Goal: Information Seeking & Learning: Learn about a topic

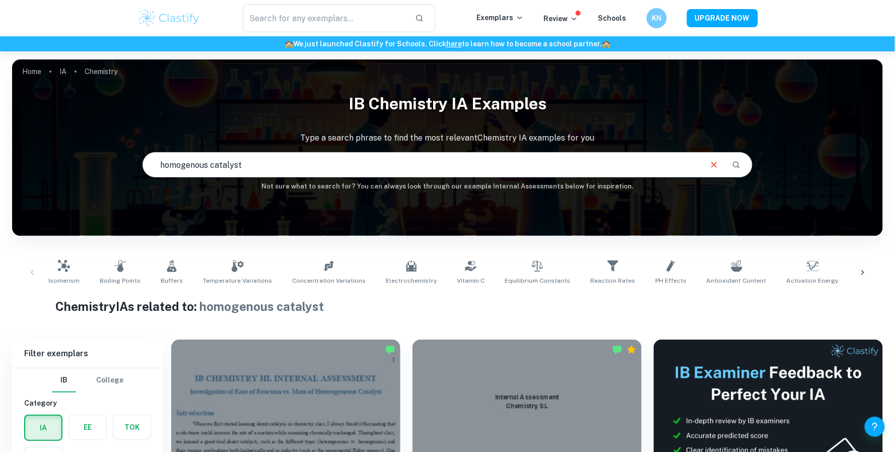
click at [97, 71] on p "Chemistry" at bounding box center [101, 71] width 33 height 11
click at [114, 71] on p "Chemistry" at bounding box center [101, 71] width 33 height 11
click at [425, 106] on h1 "IB Chemistry IA examples" at bounding box center [447, 104] width 871 height 32
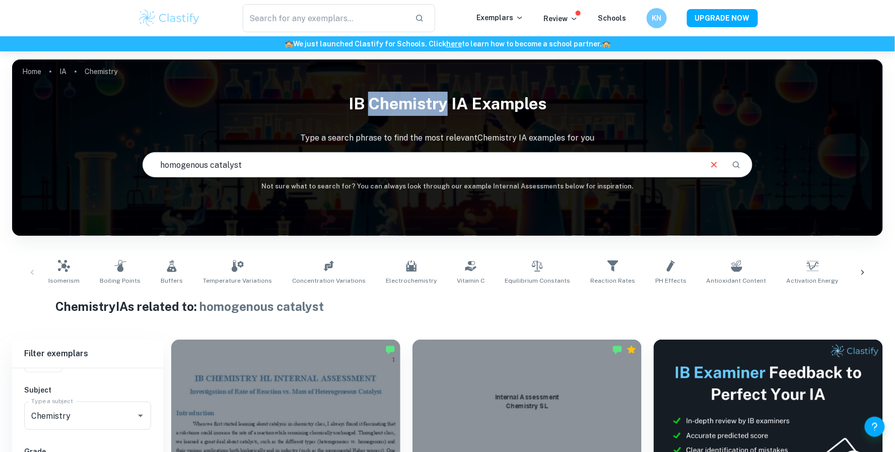
click at [425, 106] on h1 "IB Chemistry IA examples" at bounding box center [447, 104] width 871 height 32
click at [193, 47] on h6 "🏫 We just launched Clastify for Schools. Click here to learn how to become a sc…" at bounding box center [447, 43] width 891 height 11
click at [203, 0] on div "​ Exemplars Review Schools KN UPGRADE NOW" at bounding box center [447, 18] width 895 height 36
click at [197, 11] on img at bounding box center [169, 18] width 64 height 20
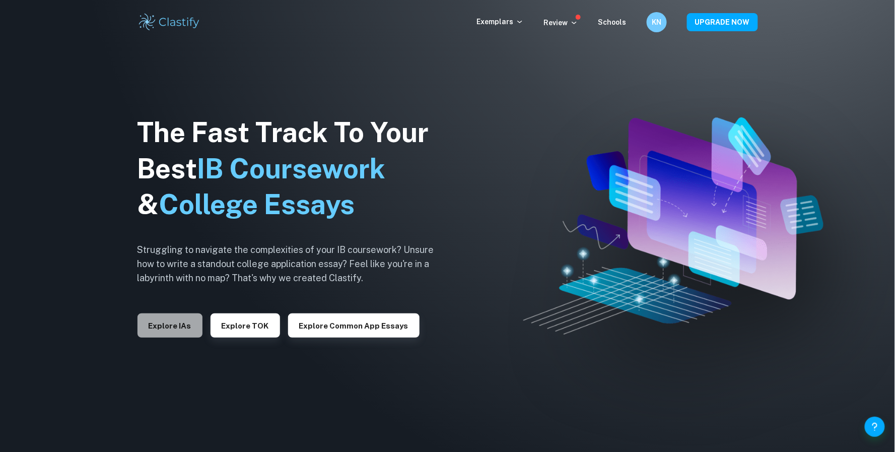
click at [184, 314] on button "Explore IAs" at bounding box center [169, 325] width 65 height 24
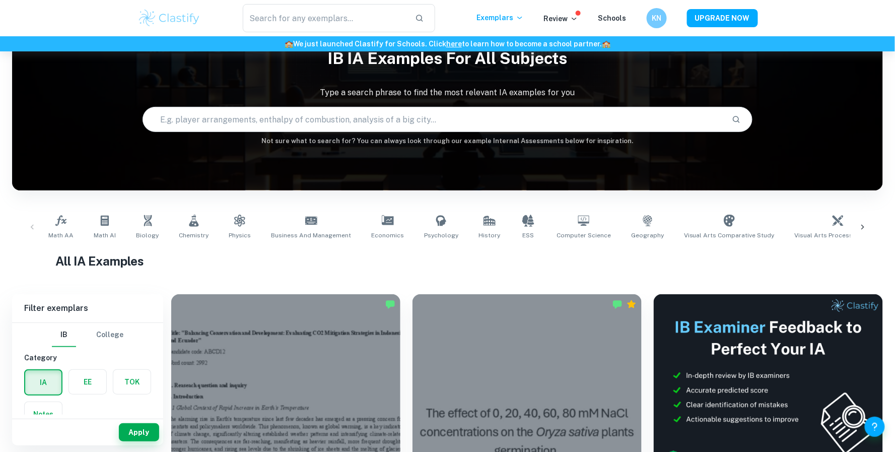
scroll to position [126, 0]
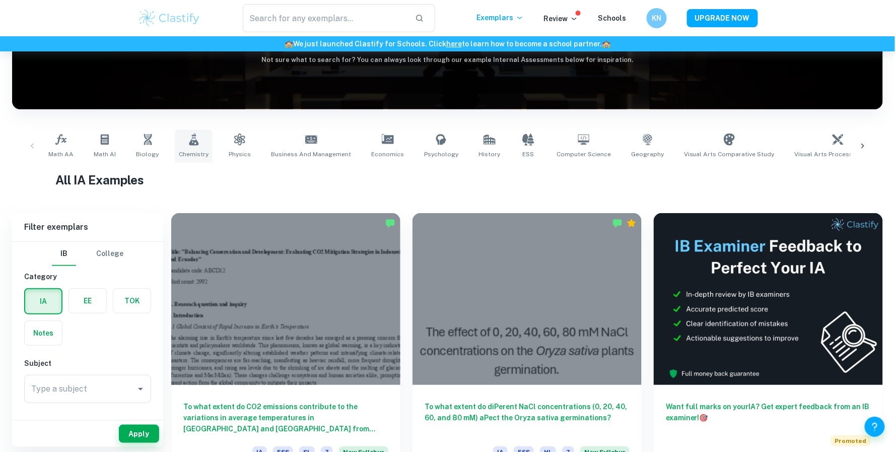
click at [183, 151] on span "Chemistry" at bounding box center [194, 154] width 30 height 9
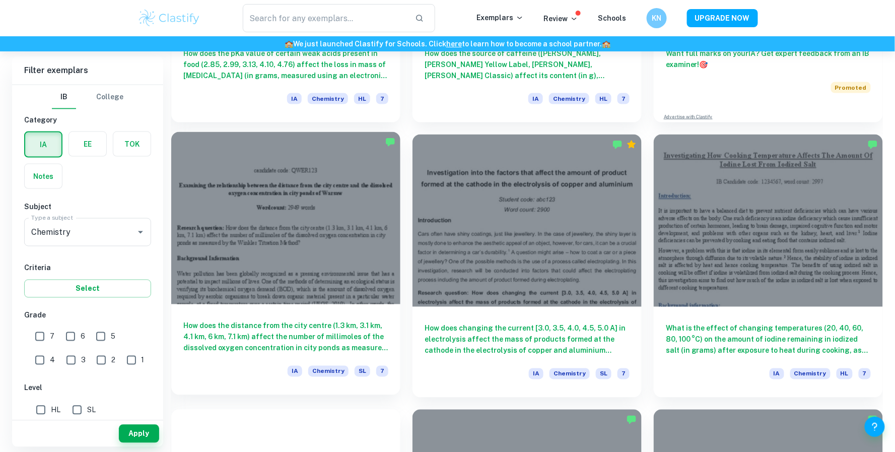
scroll to position [479, 0]
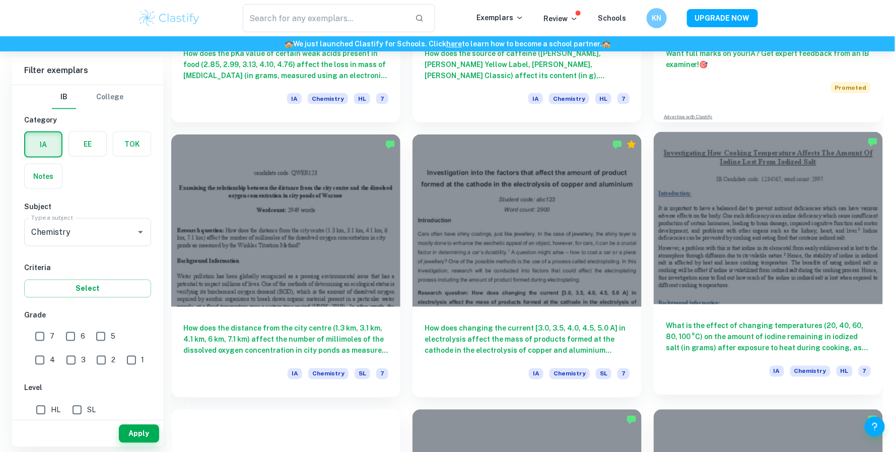
click at [699, 264] on div at bounding box center [768, 218] width 229 height 172
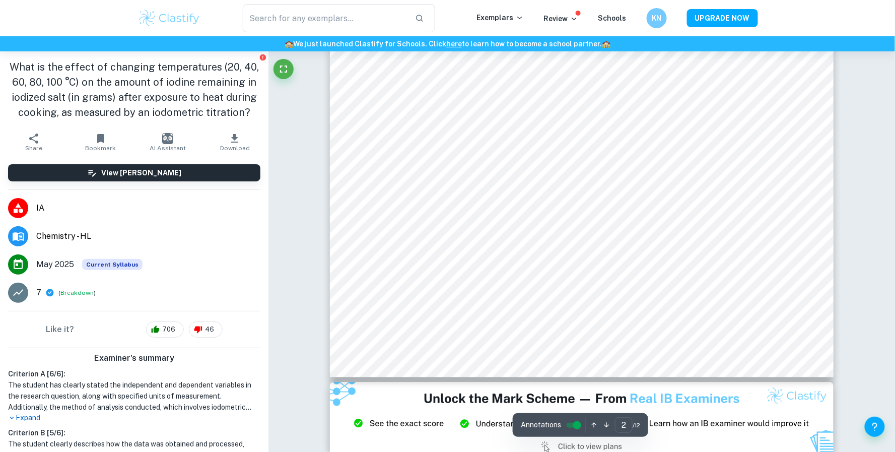
type input "3"
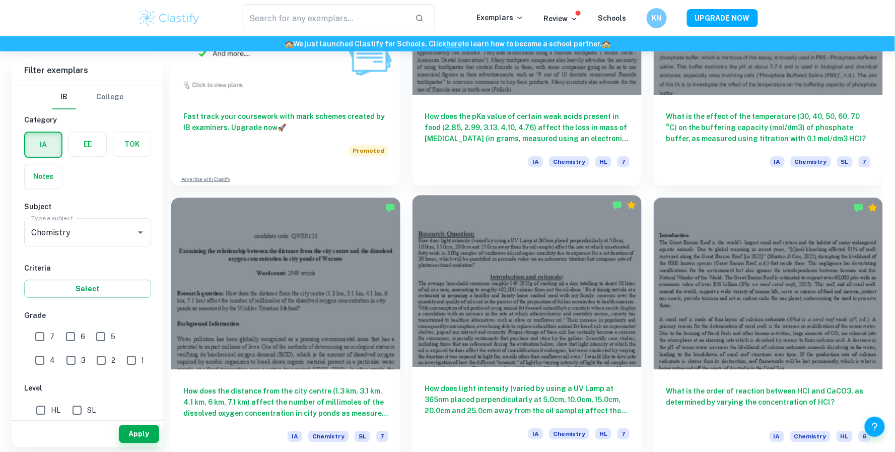
scroll to position [968, 0]
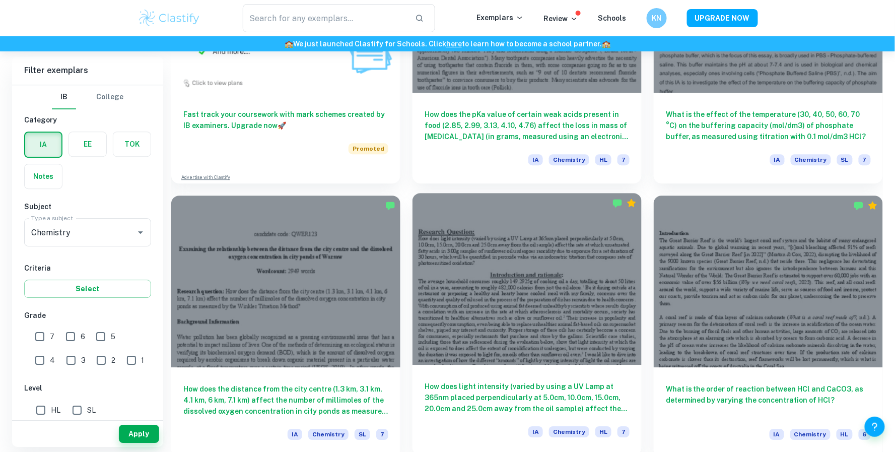
click at [455, 243] on div at bounding box center [526, 279] width 229 height 172
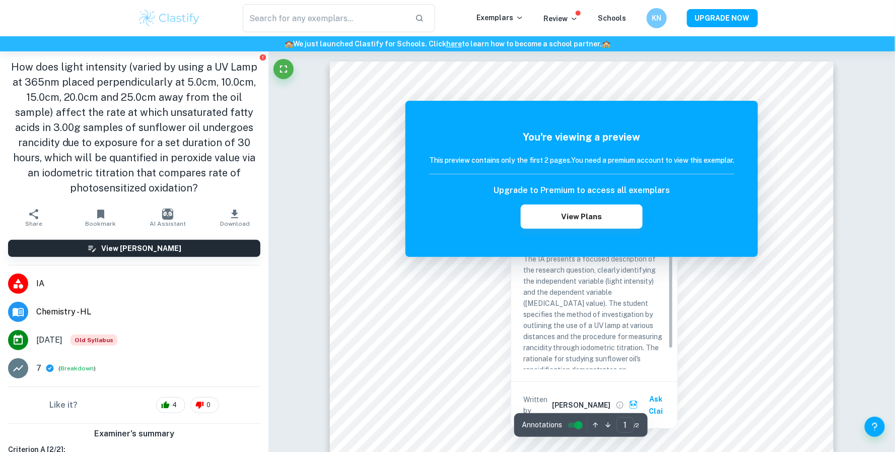
scroll to position [79, 0]
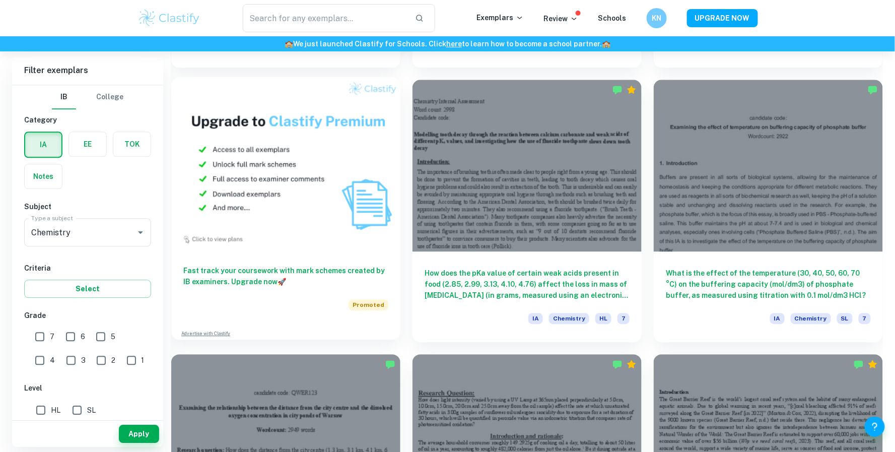
scroll to position [790, 0]
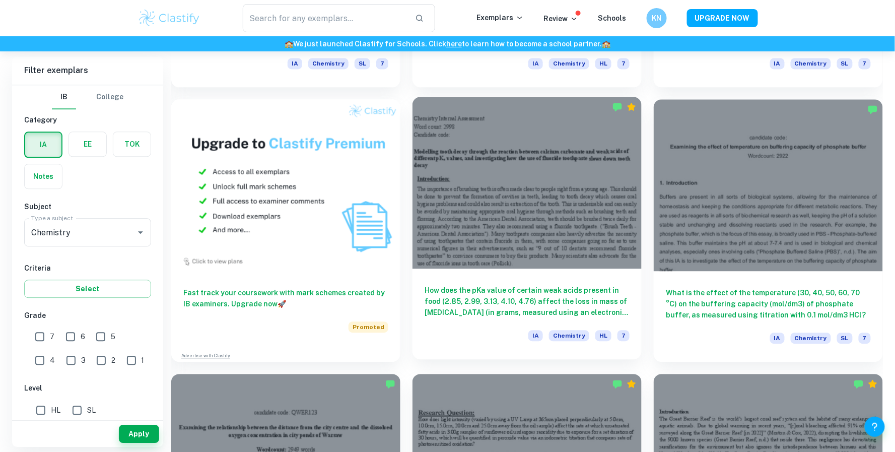
click at [457, 176] on div at bounding box center [526, 183] width 229 height 172
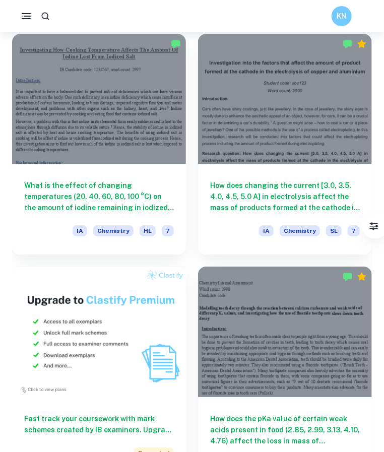
scroll to position [737, 0]
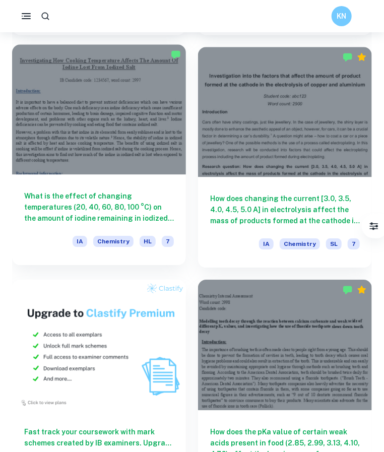
click at [116, 106] on div at bounding box center [99, 109] width 174 height 130
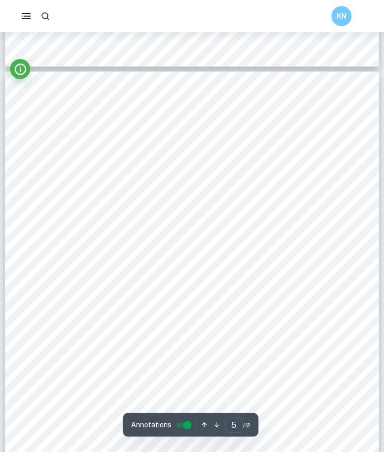
scroll to position [2048, 1]
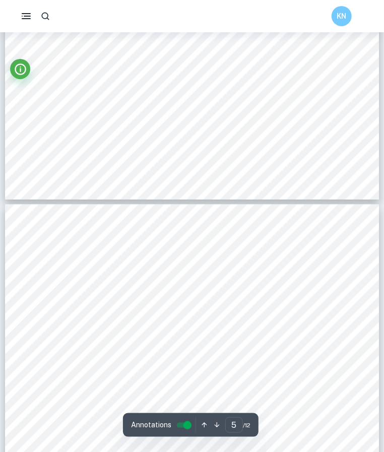
type input "6"
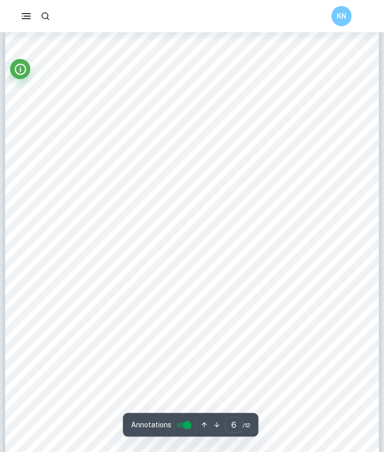
scroll to position [2707, 0]
